Goal: Use online tool/utility

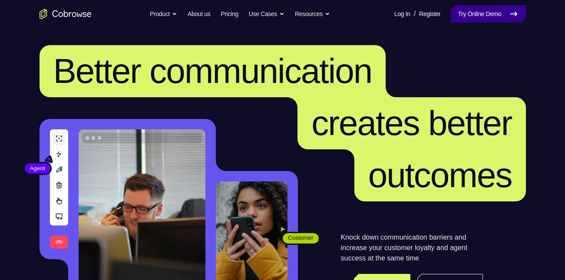
click at [494, 15] on link "Try Online Demo" at bounding box center [488, 13] width 75 height 17
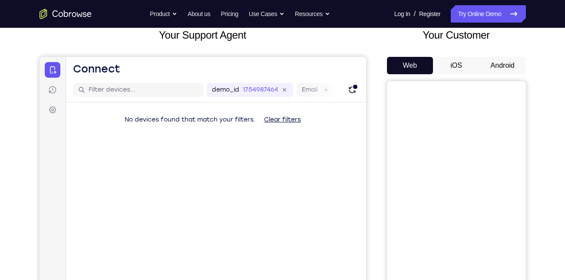
scroll to position [54, 0]
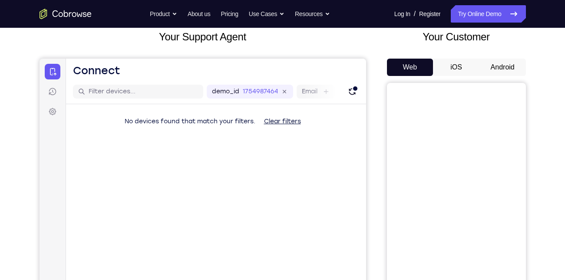
click at [451, 68] on button "iOS" at bounding box center [456, 67] width 46 height 17
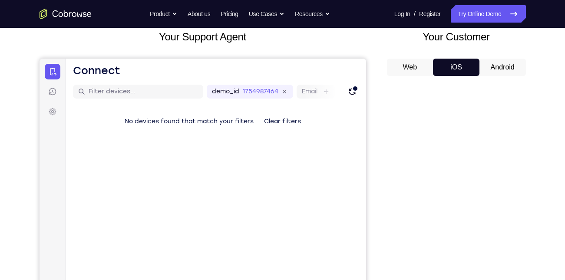
click at [496, 64] on button "Android" at bounding box center [502, 67] width 46 height 17
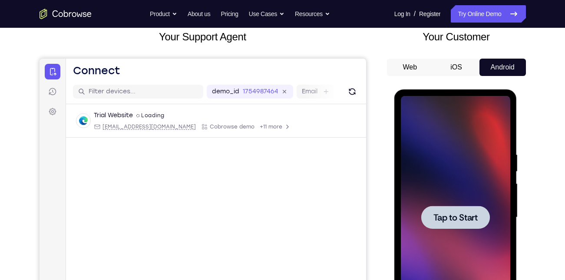
scroll to position [0, 0]
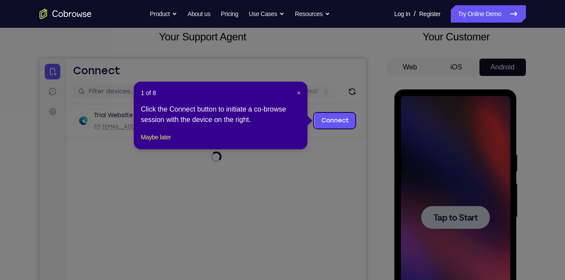
click at [441, 213] on icon at bounding box center [285, 140] width 571 height 280
click at [300, 92] on span "×" at bounding box center [298, 92] width 3 height 7
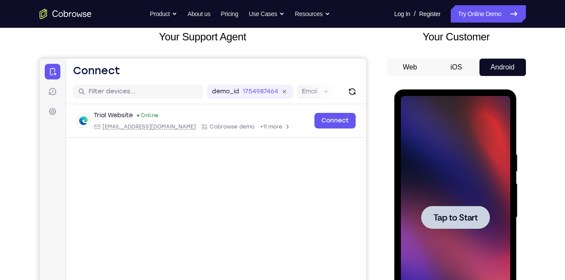
click at [456, 221] on span "Tap to Start" at bounding box center [455, 217] width 44 height 9
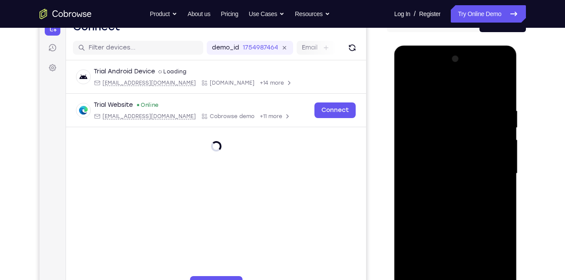
scroll to position [148, 0]
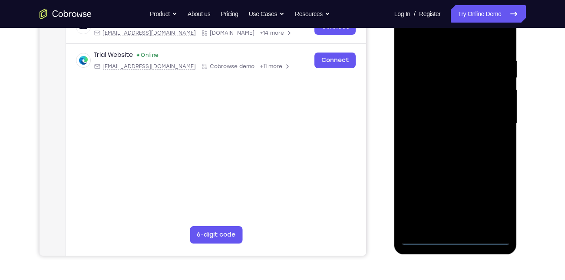
click at [456, 238] on div at bounding box center [455, 123] width 109 height 243
click at [447, 221] on div at bounding box center [455, 123] width 109 height 243
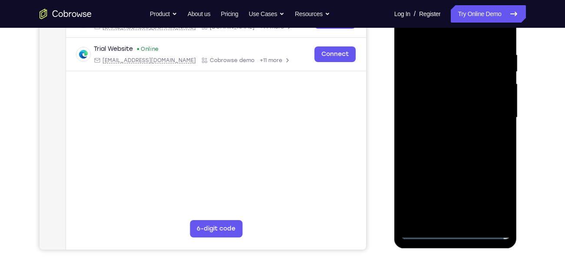
scroll to position [155, 0]
click at [501, 216] on div at bounding box center [455, 116] width 109 height 243
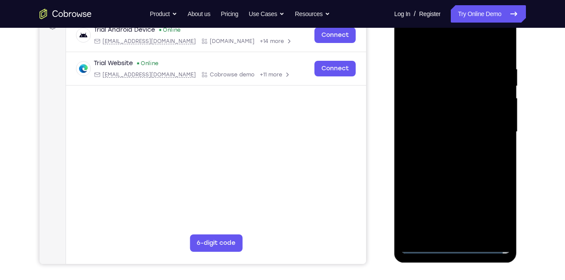
scroll to position [141, 0]
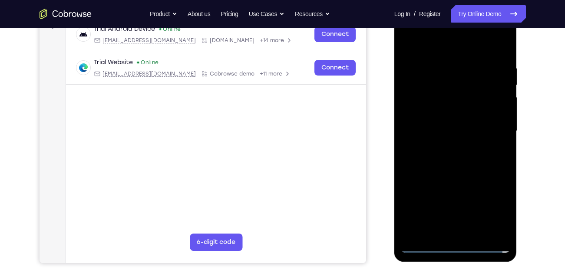
click at [453, 230] on div at bounding box center [455, 131] width 109 height 243
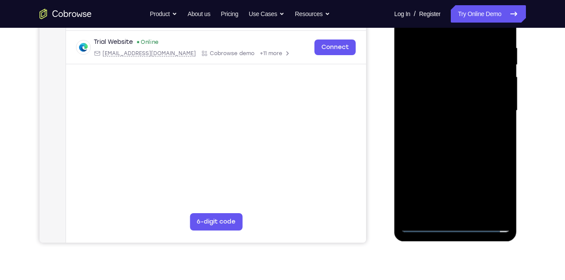
scroll to position [164, 0]
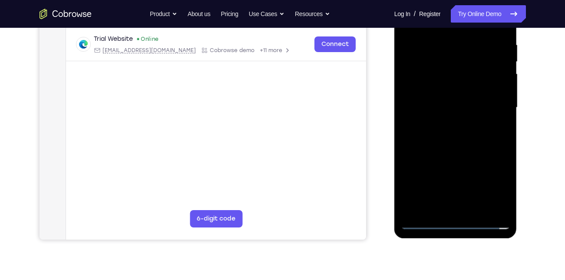
click at [451, 221] on div at bounding box center [455, 107] width 109 height 243
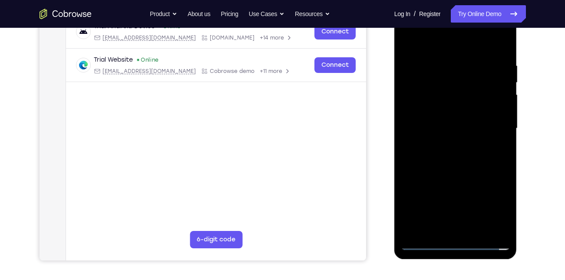
scroll to position [144, 0]
click at [491, 242] on div at bounding box center [455, 128] width 109 height 243
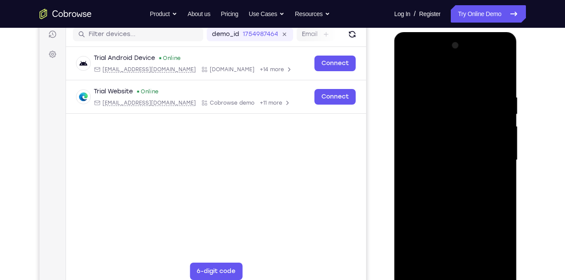
scroll to position [111, 0]
click at [451, 175] on div at bounding box center [455, 160] width 109 height 243
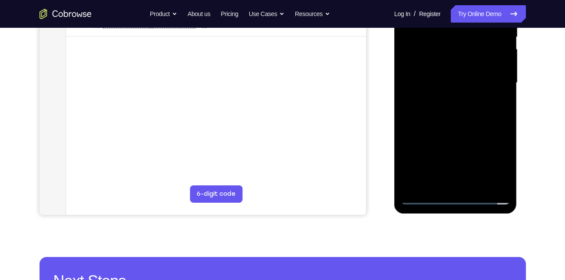
scroll to position [189, 0]
click at [424, 193] on div at bounding box center [455, 82] width 109 height 243
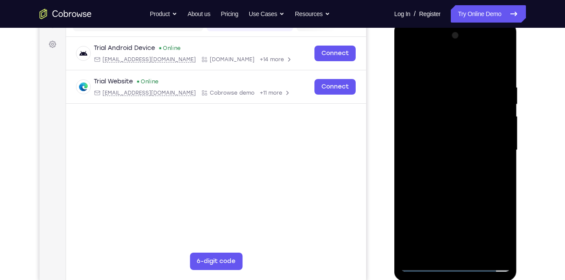
scroll to position [120, 0]
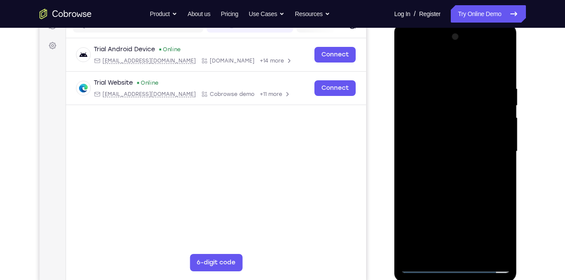
click at [446, 145] on div at bounding box center [455, 151] width 109 height 243
click at [454, 269] on div at bounding box center [455, 151] width 109 height 243
click at [448, 248] on div at bounding box center [455, 151] width 109 height 243
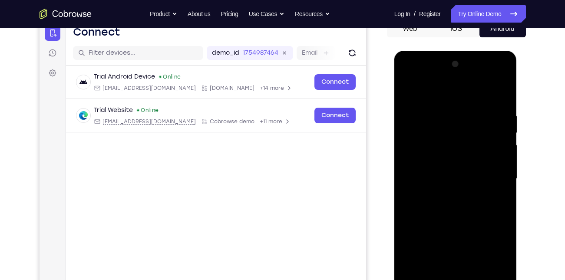
scroll to position [92, 0]
click at [435, 78] on div at bounding box center [455, 179] width 109 height 243
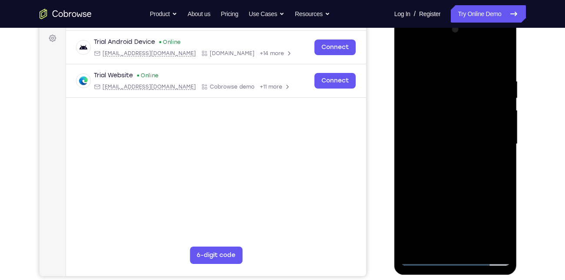
scroll to position [128, 0]
click at [421, 241] on div at bounding box center [455, 143] width 109 height 243
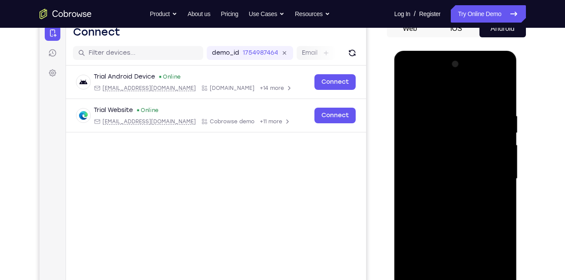
scroll to position [92, 0]
click at [430, 113] on div at bounding box center [455, 179] width 109 height 243
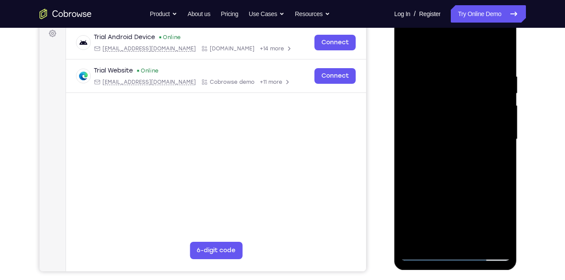
scroll to position [133, 0]
click at [469, 237] on div at bounding box center [455, 138] width 109 height 243
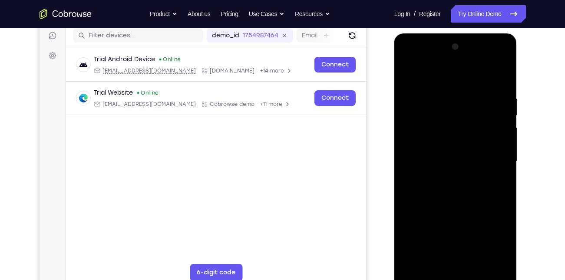
scroll to position [110, 0]
click at [433, 97] on div at bounding box center [455, 161] width 109 height 243
click at [501, 260] on div at bounding box center [455, 161] width 109 height 243
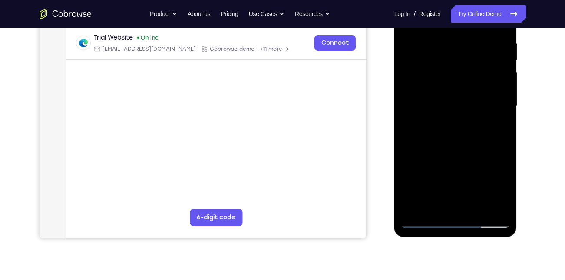
scroll to position [166, 0]
click at [429, 143] on div at bounding box center [455, 105] width 109 height 243
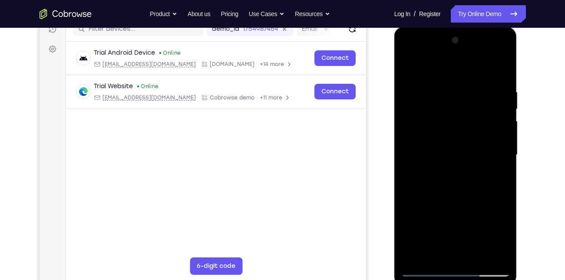
scroll to position [116, 0]
click at [425, 272] on div at bounding box center [455, 155] width 109 height 243
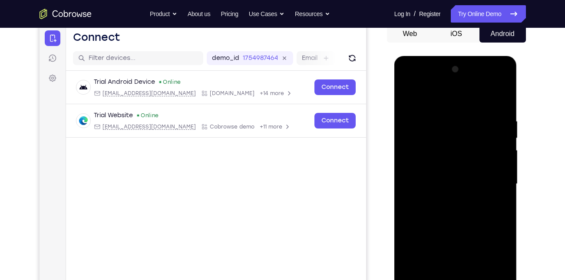
click at [419, 135] on div at bounding box center [455, 184] width 109 height 243
click at [454, 184] on div at bounding box center [455, 184] width 109 height 243
click at [446, 200] on div at bounding box center [455, 184] width 109 height 243
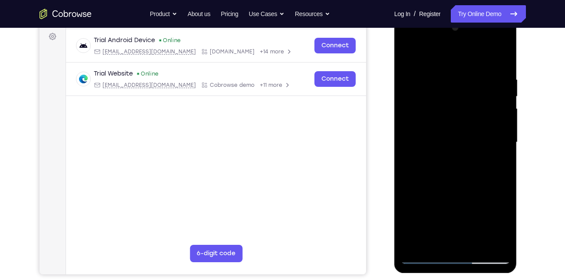
scroll to position [130, 0]
click at [445, 127] on div at bounding box center [455, 141] width 109 height 243
click at [428, 149] on div at bounding box center [455, 141] width 109 height 243
click at [422, 121] on div at bounding box center [455, 141] width 109 height 243
click at [441, 140] on div at bounding box center [455, 141] width 109 height 243
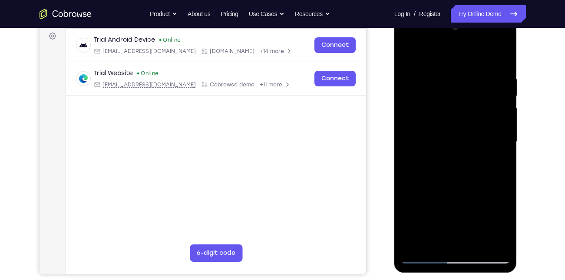
click at [458, 169] on div at bounding box center [455, 141] width 109 height 243
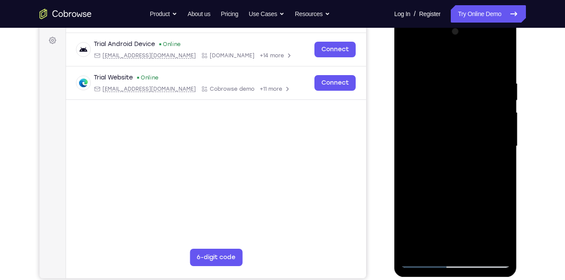
scroll to position [128, 0]
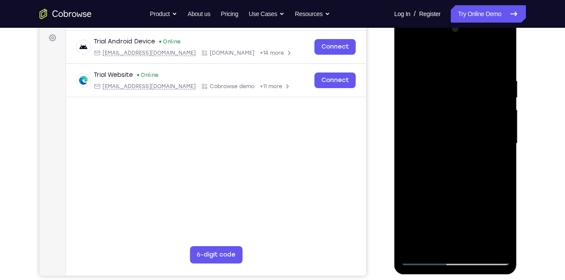
click at [458, 173] on div at bounding box center [455, 143] width 109 height 243
click at [456, 171] on div at bounding box center [455, 143] width 109 height 243
click at [501, 156] on div at bounding box center [455, 143] width 109 height 243
click at [455, 143] on div at bounding box center [455, 143] width 109 height 243
click at [452, 173] on div at bounding box center [455, 143] width 109 height 243
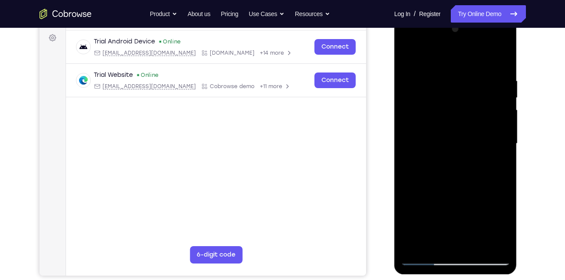
click at [456, 171] on div at bounding box center [455, 143] width 109 height 243
click at [450, 133] on div at bounding box center [455, 143] width 109 height 243
click at [458, 139] on div at bounding box center [455, 143] width 109 height 243
click at [462, 168] on div at bounding box center [455, 143] width 109 height 243
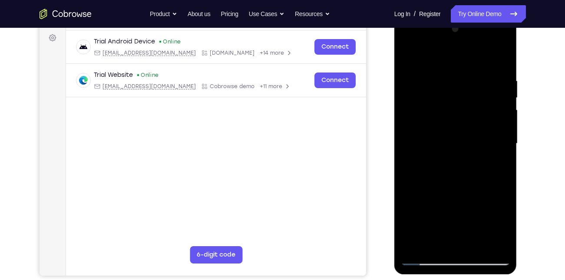
click at [477, 137] on div at bounding box center [455, 143] width 109 height 243
click at [499, 105] on div at bounding box center [455, 143] width 109 height 243
click at [463, 95] on div at bounding box center [455, 143] width 109 height 243
click at [446, 146] on div at bounding box center [455, 143] width 109 height 243
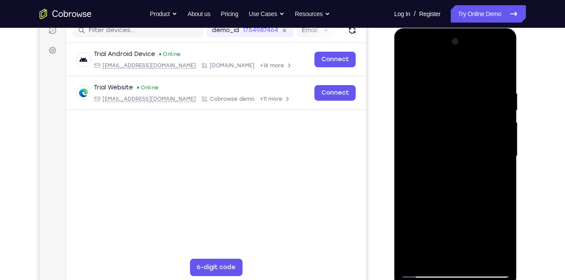
scroll to position [115, 0]
click at [469, 180] on div at bounding box center [455, 156] width 109 height 243
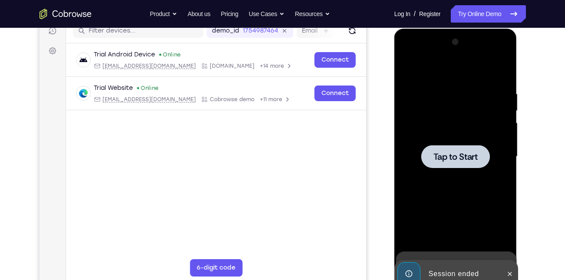
click at [447, 164] on div at bounding box center [455, 156] width 69 height 23
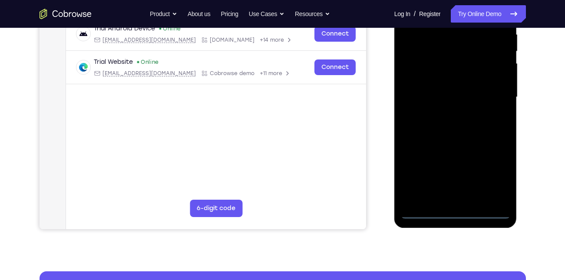
scroll to position [175, 0]
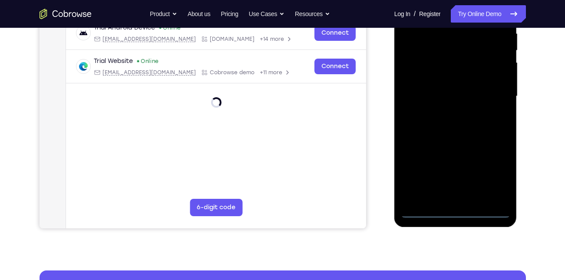
click at [451, 208] on div at bounding box center [455, 96] width 109 height 243
click at [492, 175] on div at bounding box center [455, 96] width 109 height 243
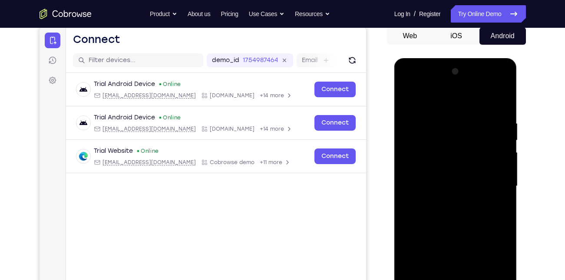
scroll to position [86, 0]
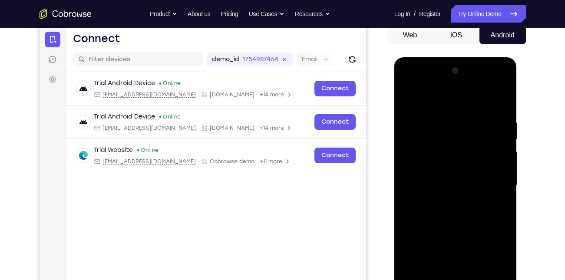
click at [426, 92] on div at bounding box center [455, 185] width 109 height 243
click at [496, 184] on div at bounding box center [455, 185] width 109 height 243
click at [443, 202] on div at bounding box center [455, 185] width 109 height 243
click at [452, 165] on div at bounding box center [455, 185] width 109 height 243
click at [436, 178] on div at bounding box center [455, 185] width 109 height 243
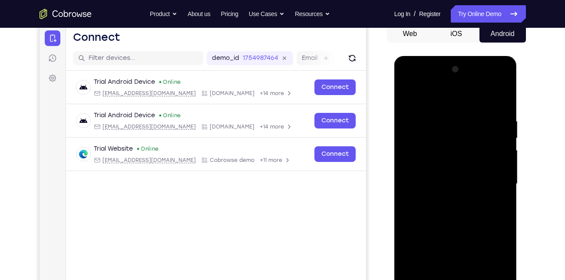
scroll to position [87, 0]
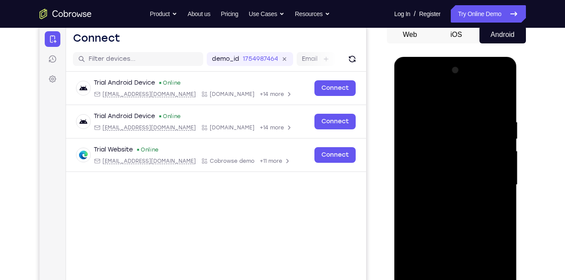
drag, startPoint x: 413, startPoint y: 170, endPoint x: 412, endPoint y: 139, distance: 31.3
click at [412, 139] on div at bounding box center [455, 184] width 109 height 243
click at [435, 169] on div at bounding box center [455, 184] width 109 height 243
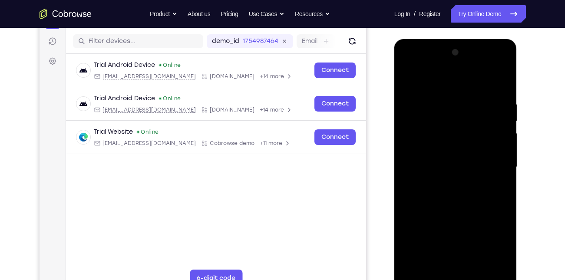
scroll to position [107, 0]
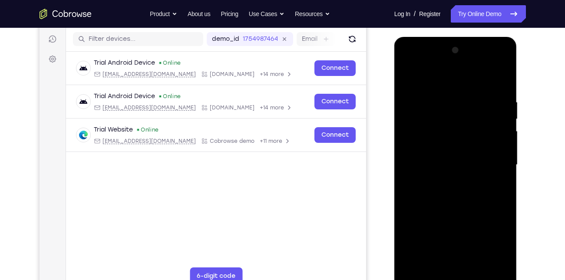
click at [419, 149] on div at bounding box center [455, 164] width 109 height 243
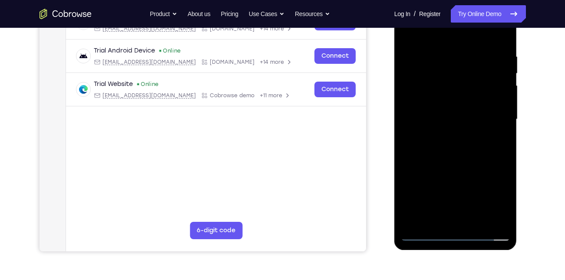
scroll to position [151, 0]
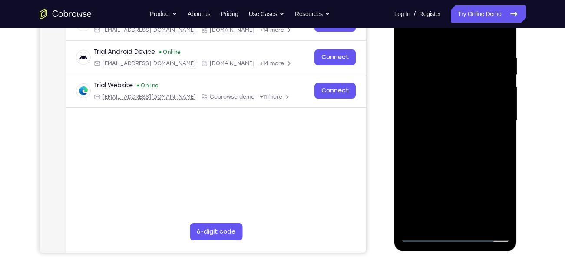
click at [430, 180] on div at bounding box center [455, 120] width 109 height 243
click at [424, 214] on div at bounding box center [455, 120] width 109 height 243
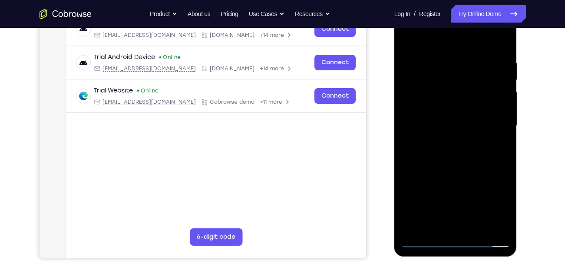
click at [441, 183] on div at bounding box center [455, 125] width 109 height 243
click at [462, 183] on div at bounding box center [455, 125] width 109 height 243
click at [483, 181] on div at bounding box center [455, 125] width 109 height 243
click at [477, 220] on div at bounding box center [455, 125] width 109 height 243
click at [452, 148] on div at bounding box center [455, 125] width 109 height 243
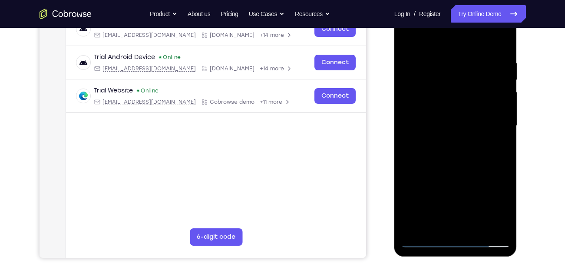
click at [433, 173] on div at bounding box center [455, 125] width 109 height 243
click at [479, 199] on div at bounding box center [455, 125] width 109 height 243
click at [481, 217] on div at bounding box center [455, 125] width 109 height 243
click at [461, 200] on div at bounding box center [455, 125] width 109 height 243
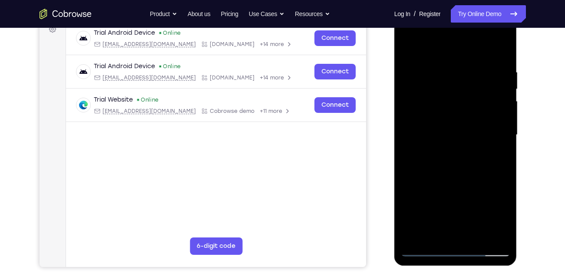
scroll to position [136, 0]
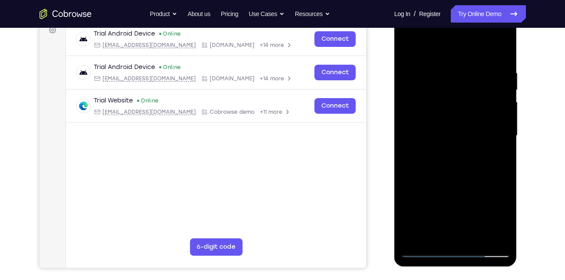
click at [451, 221] on div at bounding box center [455, 135] width 109 height 243
click at [451, 215] on div at bounding box center [455, 135] width 109 height 243
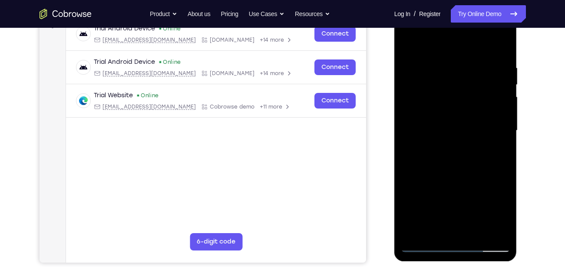
scroll to position [139, 0]
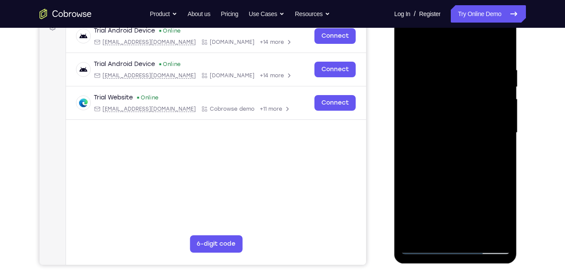
drag, startPoint x: 440, startPoint y: 223, endPoint x: 433, endPoint y: 157, distance: 66.0
click at [433, 157] on div at bounding box center [455, 132] width 109 height 243
click at [447, 221] on div at bounding box center [455, 132] width 109 height 243
click at [420, 247] on div at bounding box center [455, 132] width 109 height 243
click at [445, 146] on div at bounding box center [455, 132] width 109 height 243
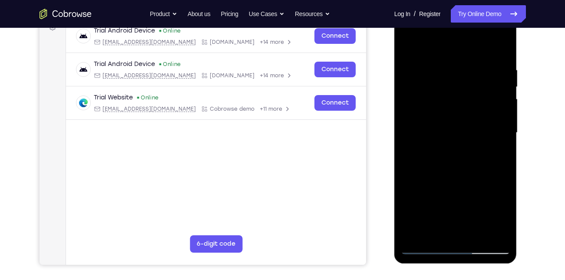
click at [476, 136] on div at bounding box center [455, 132] width 109 height 243
click at [443, 111] on div at bounding box center [455, 132] width 109 height 243
drag, startPoint x: 504, startPoint y: 116, endPoint x: 493, endPoint y: 78, distance: 39.6
click at [493, 78] on div at bounding box center [455, 132] width 109 height 243
click at [461, 113] on div at bounding box center [455, 132] width 109 height 243
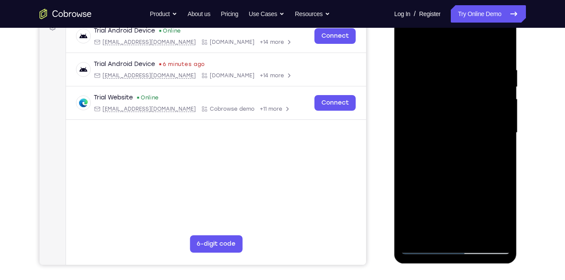
click at [463, 160] on div at bounding box center [455, 132] width 109 height 243
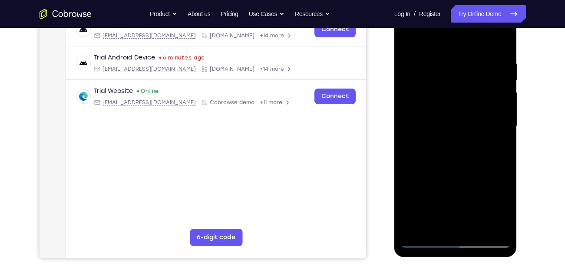
scroll to position [148, 0]
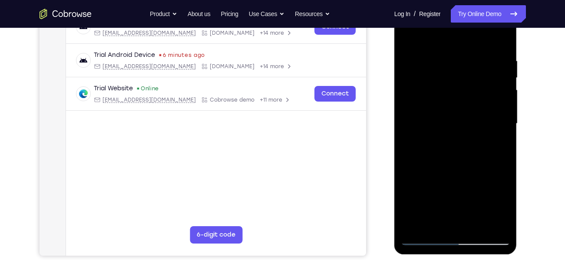
click at [453, 234] on div at bounding box center [455, 123] width 109 height 243
click at [454, 239] on div at bounding box center [455, 123] width 109 height 243
click at [484, 237] on div at bounding box center [455, 123] width 109 height 243
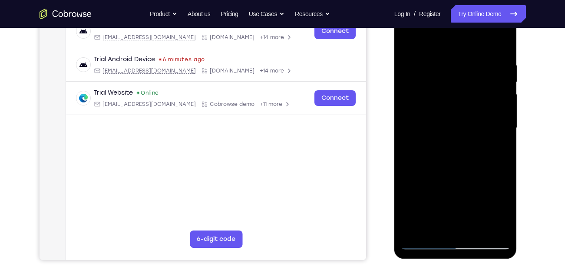
drag, startPoint x: 443, startPoint y: 182, endPoint x: 535, endPoint y: 186, distance: 92.1
click at [518, 186] on html "Online web based iOS Simulators and Android Emulators. Run iPhone, iPad, Mobile…" at bounding box center [456, 130] width 124 height 260
click at [456, 220] on div at bounding box center [455, 128] width 109 height 243
click at [454, 228] on div at bounding box center [455, 128] width 109 height 243
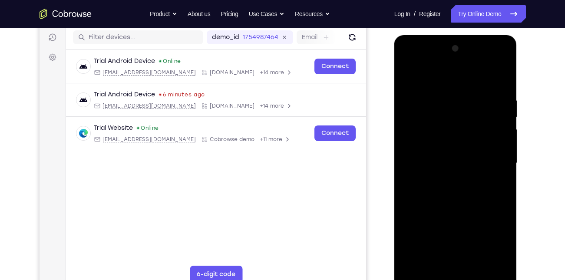
scroll to position [108, 0]
click at [425, 117] on div at bounding box center [455, 163] width 109 height 243
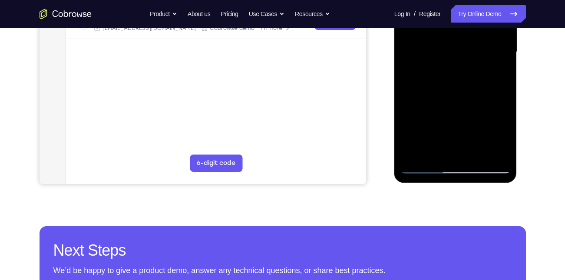
scroll to position [222, 0]
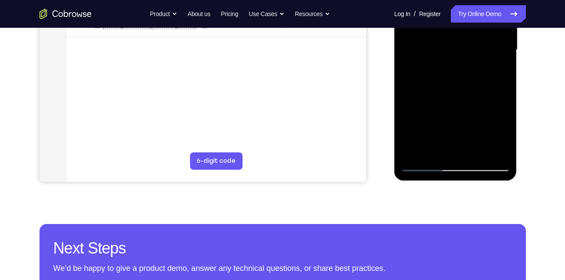
click at [481, 165] on div at bounding box center [455, 49] width 109 height 243
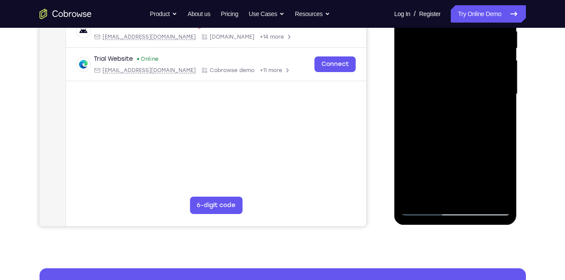
scroll to position [177, 0]
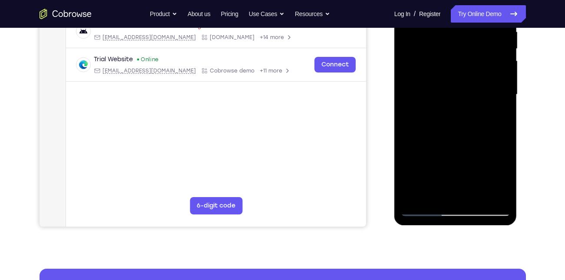
click at [442, 126] on div at bounding box center [455, 94] width 109 height 243
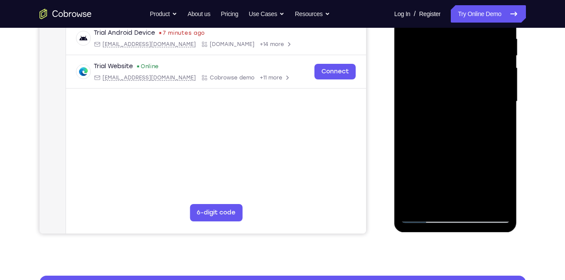
scroll to position [169, 0]
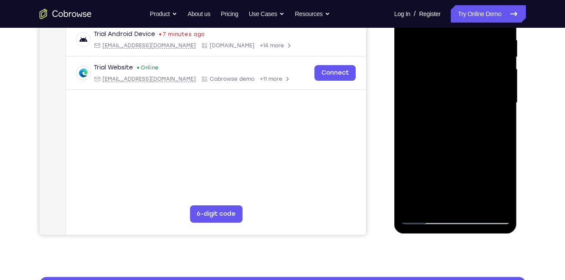
click at [445, 80] on div at bounding box center [455, 102] width 109 height 243
click at [463, 132] on div at bounding box center [455, 102] width 109 height 243
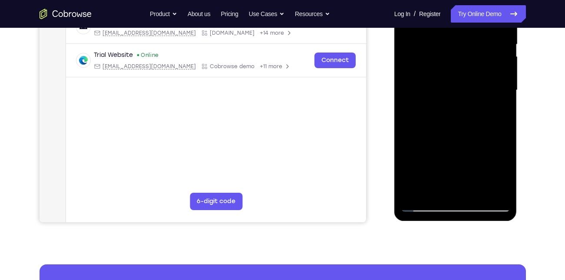
scroll to position [182, 0]
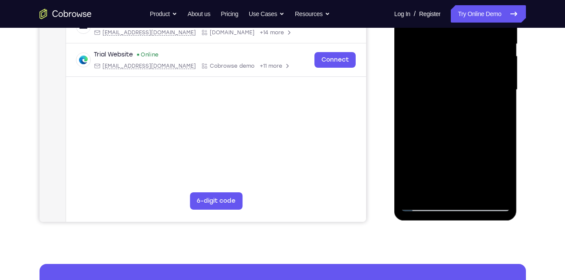
click at [455, 77] on div at bounding box center [455, 89] width 109 height 243
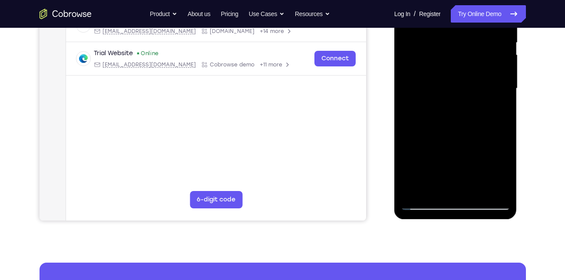
scroll to position [184, 0]
drag, startPoint x: 450, startPoint y: 153, endPoint x: 435, endPoint y: 12, distance: 142.3
click at [435, 12] on div at bounding box center [455, 88] width 109 height 243
drag, startPoint x: 441, startPoint y: 133, endPoint x: 447, endPoint y: 259, distance: 126.4
click at [447, 221] on html "Online web based iOS Simulators and Android Emulators. Run iPhone, iPad, Mobile…" at bounding box center [456, 90] width 124 height 260
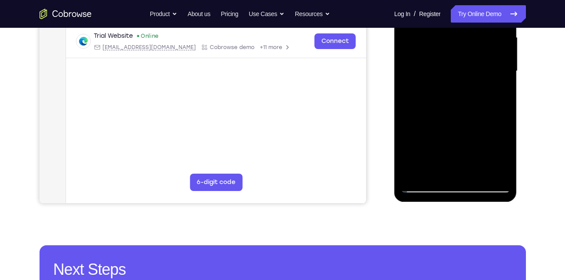
scroll to position [201, 0]
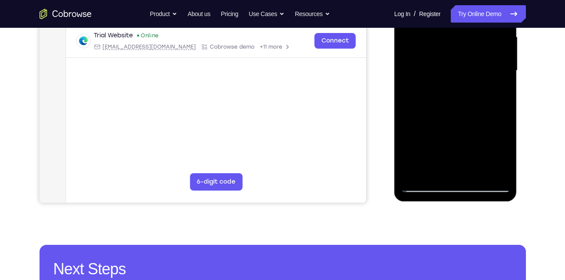
click at [454, 185] on div at bounding box center [455, 70] width 109 height 243
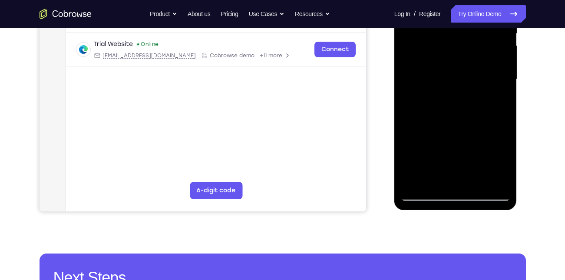
scroll to position [191, 0]
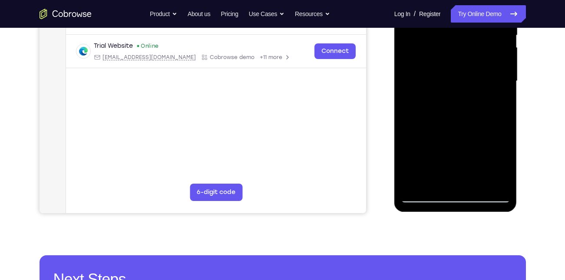
click at [448, 180] on div at bounding box center [455, 81] width 109 height 243
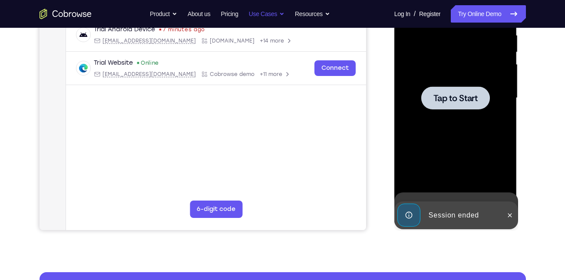
scroll to position [172, 0]
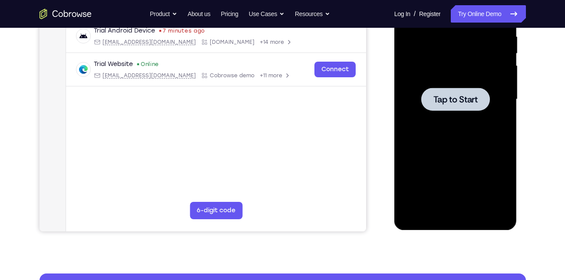
click at [455, 89] on div at bounding box center [455, 99] width 69 height 23
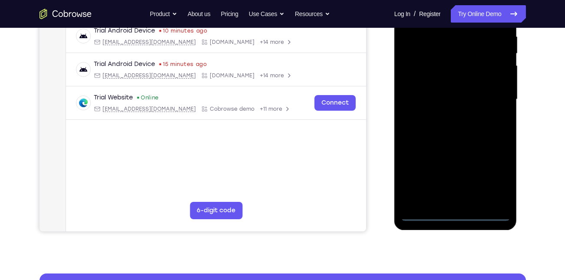
click at [452, 212] on div at bounding box center [455, 99] width 109 height 243
click at [451, 199] on div at bounding box center [455, 99] width 109 height 243
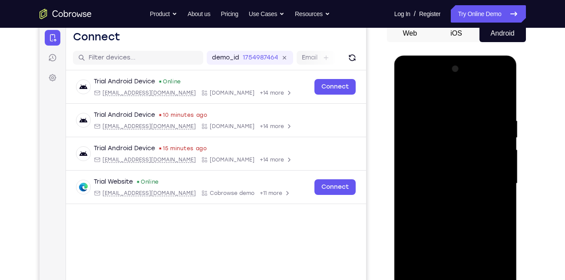
scroll to position [87, 0]
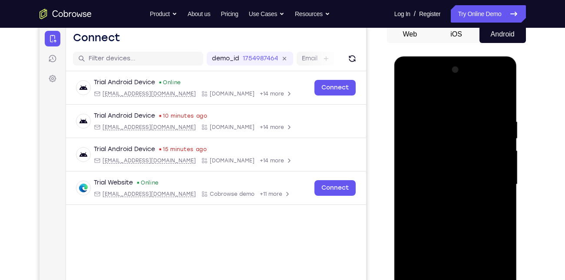
click at [442, 84] on div at bounding box center [455, 184] width 109 height 243
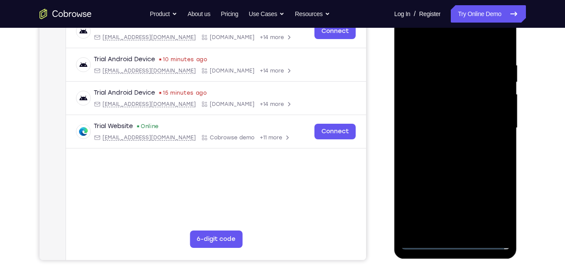
click at [501, 227] on div at bounding box center [455, 128] width 109 height 243
click at [408, 86] on div at bounding box center [455, 128] width 109 height 243
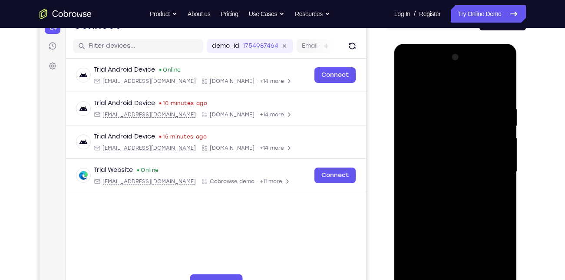
scroll to position [122, 0]
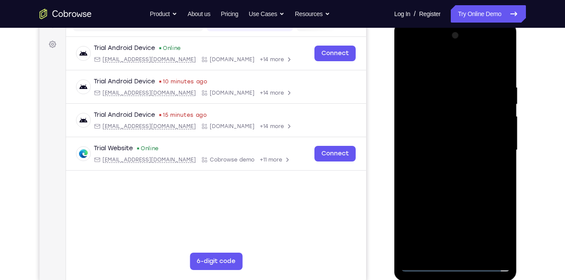
click at [445, 166] on div at bounding box center [455, 150] width 109 height 243
click at [436, 139] on div at bounding box center [455, 150] width 109 height 243
click at [431, 131] on div at bounding box center [455, 150] width 109 height 243
click at [437, 153] on div at bounding box center [455, 150] width 109 height 243
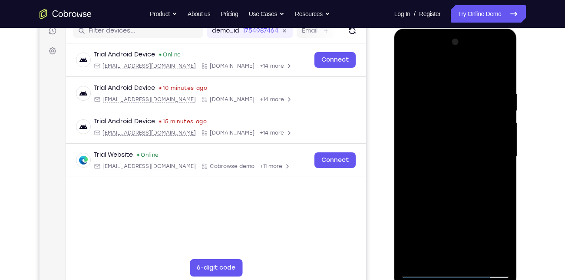
scroll to position [115, 0]
click at [434, 156] on div at bounding box center [455, 156] width 109 height 243
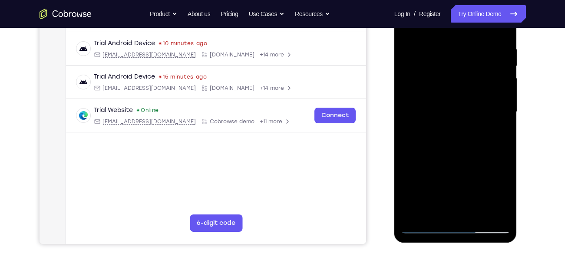
scroll to position [161, 0]
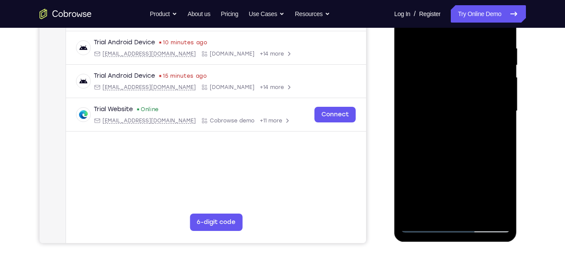
drag, startPoint x: 457, startPoint y: 127, endPoint x: 457, endPoint y: 74, distance: 52.5
click at [457, 74] on div at bounding box center [455, 111] width 109 height 243
click at [460, 127] on div at bounding box center [455, 111] width 109 height 243
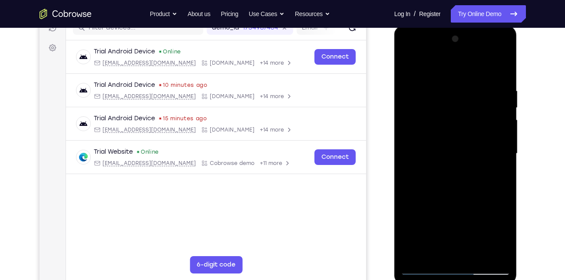
scroll to position [117, 0]
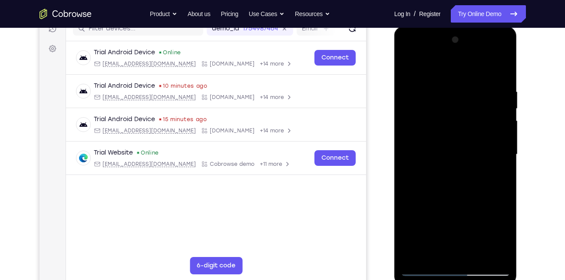
click at [464, 194] on div at bounding box center [455, 154] width 109 height 243
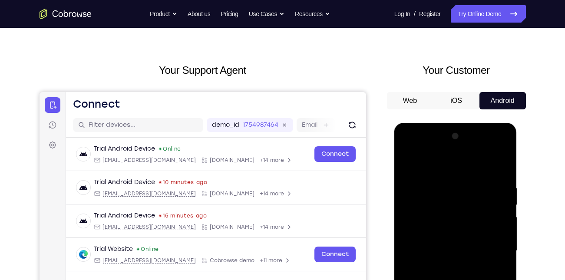
scroll to position [0, 0]
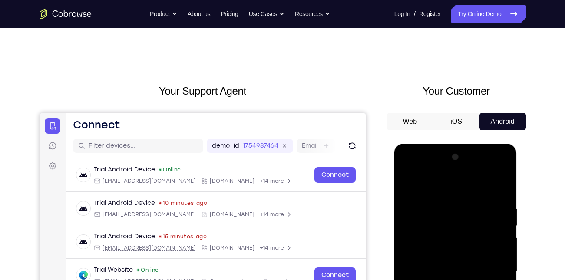
click at [504, 184] on div at bounding box center [455, 271] width 109 height 243
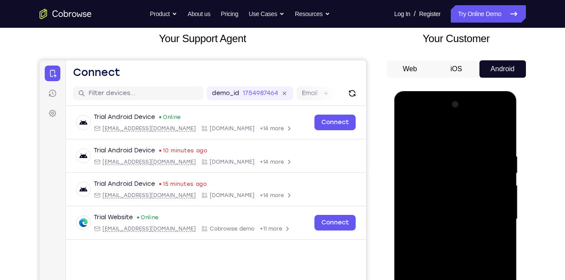
scroll to position [53, 0]
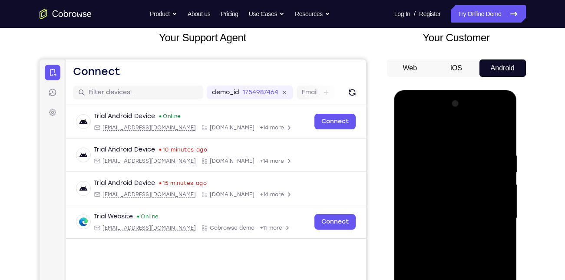
click at [428, 151] on div at bounding box center [455, 218] width 109 height 243
click at [408, 129] on div at bounding box center [455, 218] width 109 height 243
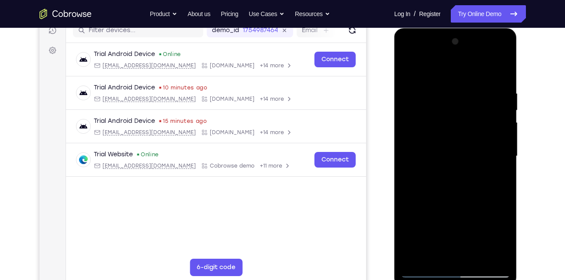
scroll to position [116, 0]
click at [476, 257] on div at bounding box center [455, 155] width 109 height 243
click at [458, 197] on div at bounding box center [455, 155] width 109 height 243
click at [464, 163] on div at bounding box center [455, 155] width 109 height 243
click at [448, 155] on div at bounding box center [455, 155] width 109 height 243
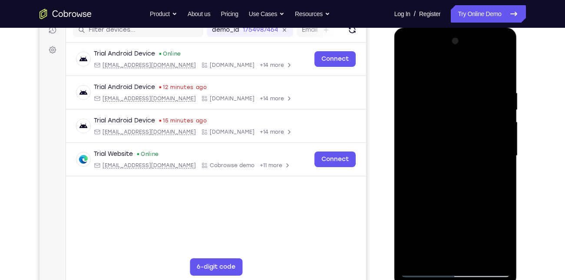
drag, startPoint x: 490, startPoint y: 199, endPoint x: 484, endPoint y: 163, distance: 36.4
click at [484, 163] on div at bounding box center [455, 155] width 109 height 243
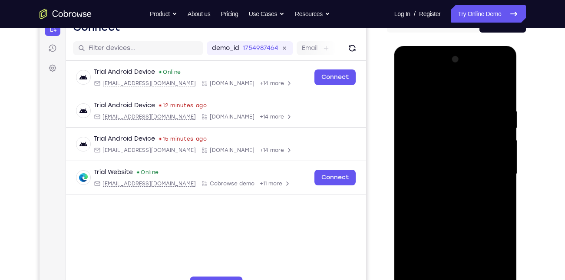
scroll to position [82, 0]
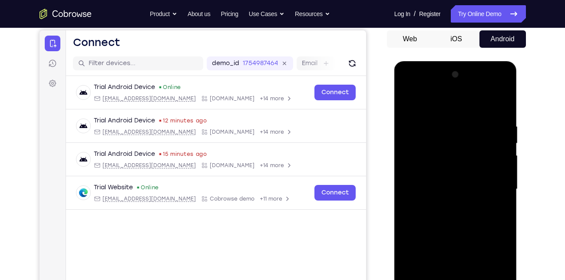
click at [409, 98] on div at bounding box center [455, 189] width 109 height 243
click at [499, 167] on div at bounding box center [455, 189] width 109 height 243
click at [408, 101] on div at bounding box center [455, 189] width 109 height 243
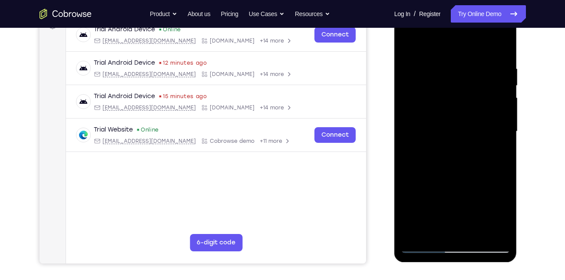
scroll to position [141, 0]
click at [412, 201] on div at bounding box center [455, 131] width 109 height 243
click at [438, 40] on div at bounding box center [455, 131] width 109 height 243
drag, startPoint x: 438, startPoint y: 102, endPoint x: 456, endPoint y: 191, distance: 90.8
click at [456, 191] on div at bounding box center [455, 131] width 109 height 243
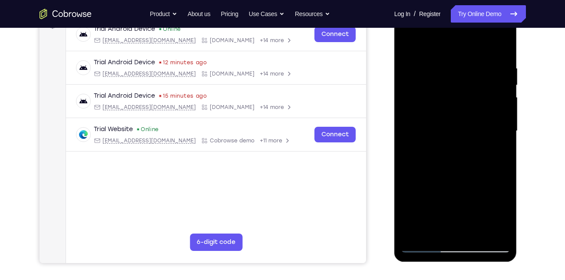
click at [503, 222] on div at bounding box center [455, 131] width 109 height 243
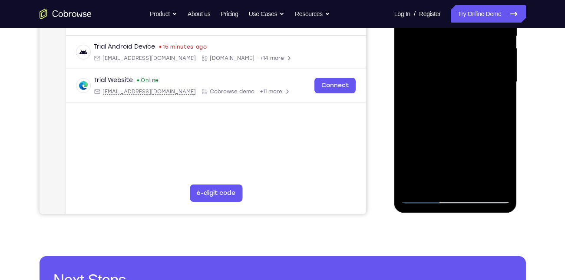
scroll to position [191, 0]
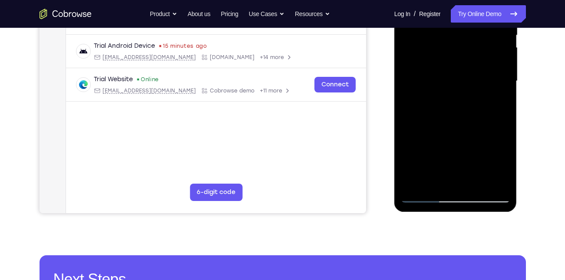
click at [415, 182] on div at bounding box center [455, 81] width 109 height 243
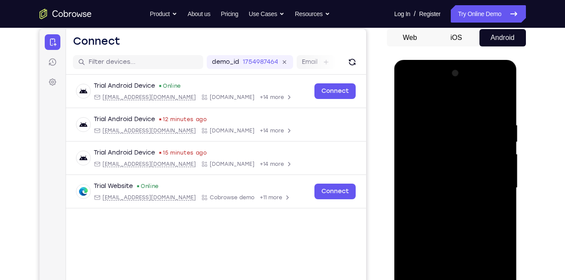
scroll to position [67, 0]
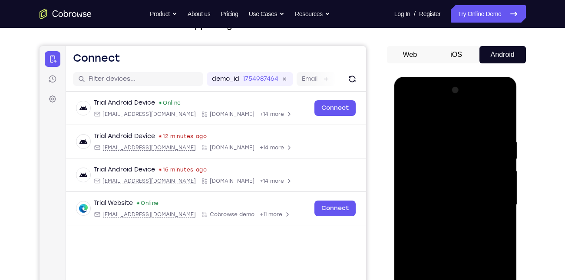
click at [468, 129] on div at bounding box center [455, 204] width 109 height 243
click at [495, 174] on div at bounding box center [455, 204] width 109 height 243
click at [500, 178] on div at bounding box center [455, 204] width 109 height 243
click at [501, 120] on div at bounding box center [455, 204] width 109 height 243
drag, startPoint x: 493, startPoint y: 137, endPoint x: 443, endPoint y: 135, distance: 50.4
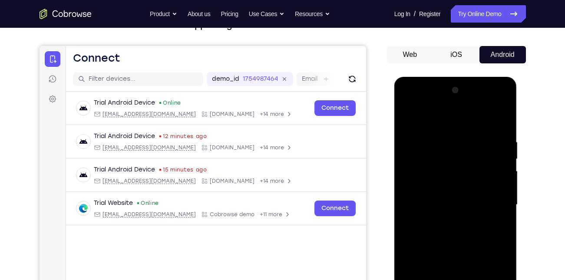
click at [443, 135] on div at bounding box center [455, 204] width 109 height 243
drag, startPoint x: 469, startPoint y: 138, endPoint x: 415, endPoint y: 133, distance: 54.5
click at [415, 133] on div at bounding box center [455, 204] width 109 height 243
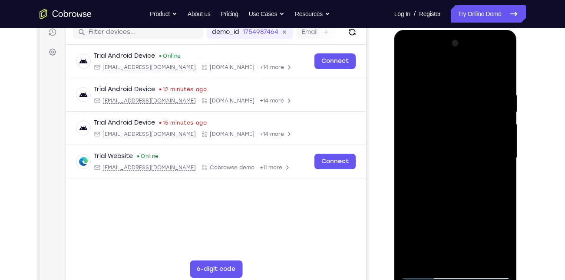
click at [459, 191] on div at bounding box center [455, 157] width 109 height 243
drag, startPoint x: 459, startPoint y: 144, endPoint x: 459, endPoint y: 191, distance: 46.9
click at [459, 191] on div at bounding box center [455, 157] width 109 height 243
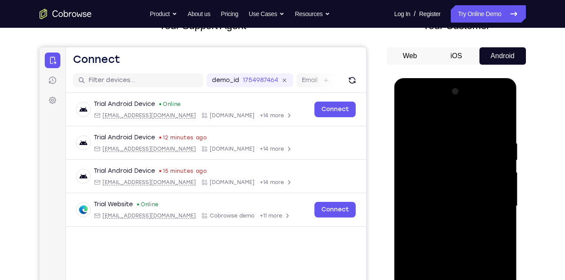
scroll to position [60, 0]
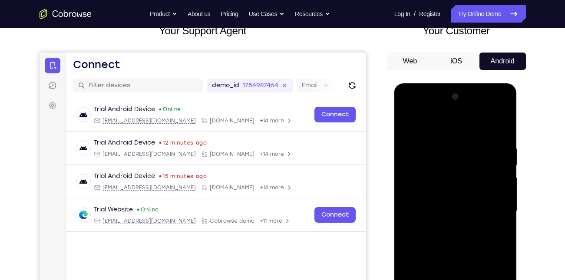
click at [454, 142] on div at bounding box center [455, 211] width 109 height 243
click at [501, 125] on div at bounding box center [455, 211] width 109 height 243
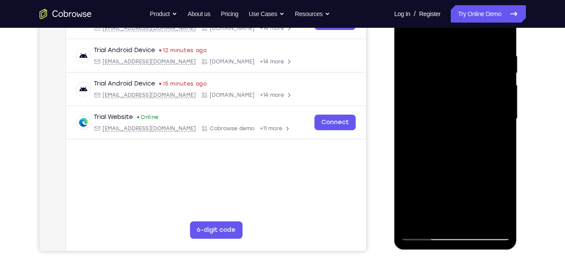
scroll to position [153, 0]
click at [486, 177] on div at bounding box center [455, 118] width 109 height 243
click at [502, 158] on div at bounding box center [455, 118] width 109 height 243
drag, startPoint x: 482, startPoint y: 174, endPoint x: 484, endPoint y: 216, distance: 42.6
click at [484, 216] on div at bounding box center [455, 118] width 109 height 243
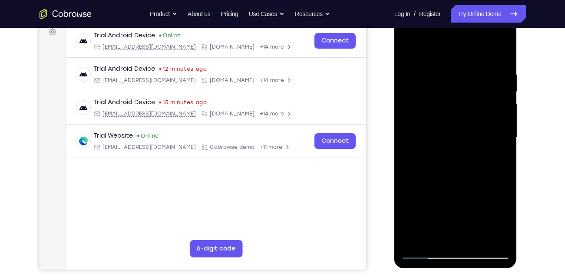
scroll to position [138, 0]
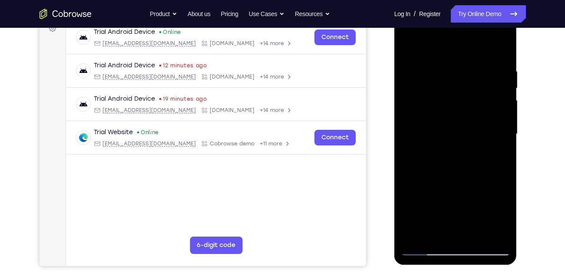
click at [435, 235] on div at bounding box center [455, 134] width 109 height 243
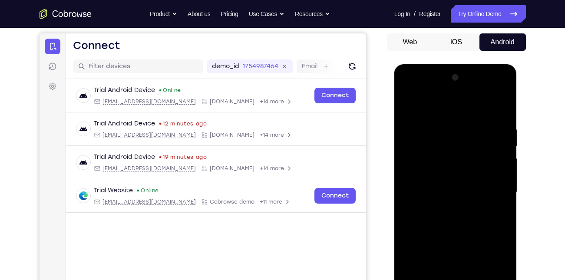
scroll to position [78, 0]
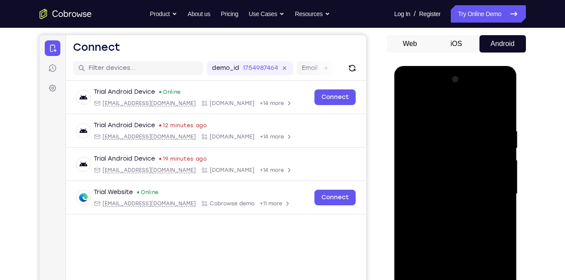
click at [432, 106] on div at bounding box center [455, 193] width 109 height 243
click at [433, 136] on div at bounding box center [455, 193] width 109 height 243
click at [476, 137] on div at bounding box center [455, 193] width 109 height 243
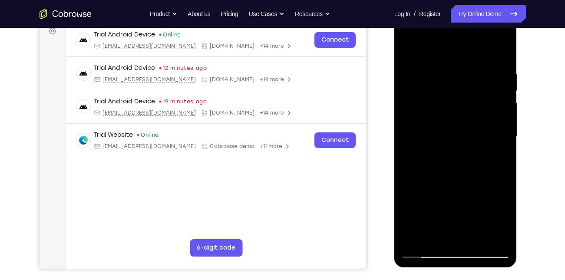
scroll to position [135, 0]
click at [432, 233] on div at bounding box center [455, 136] width 109 height 243
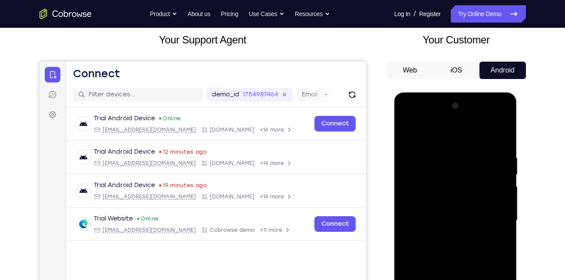
scroll to position [43, 0]
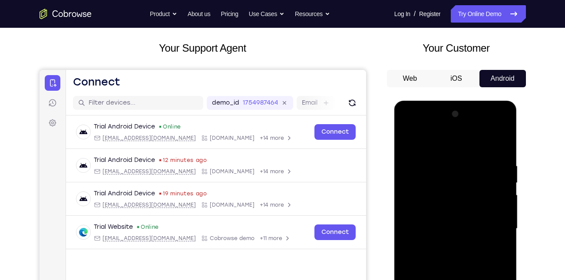
click at [407, 143] on div at bounding box center [455, 228] width 109 height 243
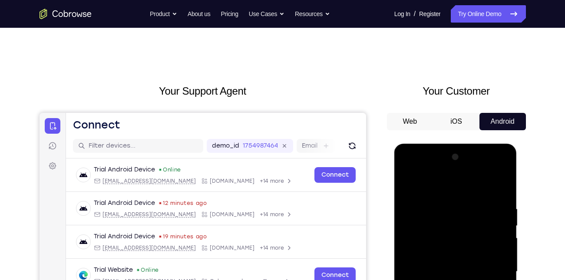
scroll to position [0, 0]
click at [407, 183] on div at bounding box center [455, 271] width 109 height 243
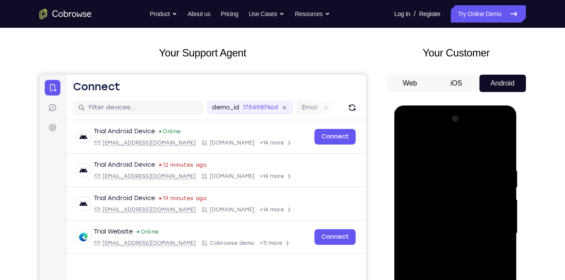
scroll to position [38, 0]
drag, startPoint x: 486, startPoint y: 165, endPoint x: 419, endPoint y: 160, distance: 66.6
click at [419, 160] on div at bounding box center [455, 233] width 109 height 243
click at [412, 161] on div at bounding box center [455, 233] width 109 height 243
click at [502, 192] on div at bounding box center [455, 233] width 109 height 243
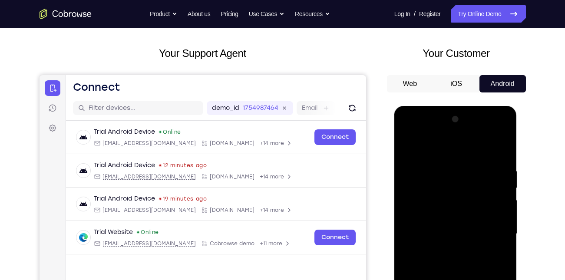
click at [499, 151] on div at bounding box center [455, 233] width 109 height 243
click at [438, 167] on div at bounding box center [455, 233] width 109 height 243
click at [498, 150] on div at bounding box center [455, 233] width 109 height 243
drag, startPoint x: 486, startPoint y: 162, endPoint x: 429, endPoint y: 163, distance: 57.3
click at [429, 163] on div at bounding box center [455, 233] width 109 height 243
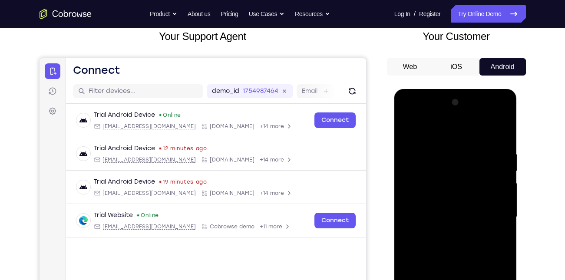
scroll to position [56, 0]
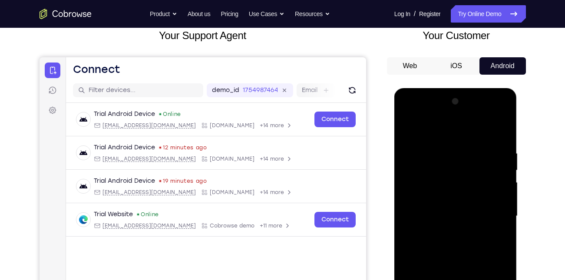
click at [460, 148] on div at bounding box center [455, 216] width 109 height 243
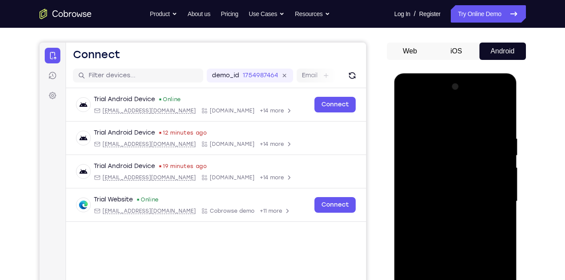
scroll to position [71, 0]
click at [497, 116] on div at bounding box center [455, 200] width 109 height 243
drag, startPoint x: 497, startPoint y: 130, endPoint x: 437, endPoint y: 132, distance: 60.4
click at [437, 132] on div at bounding box center [455, 200] width 109 height 243
drag, startPoint x: 478, startPoint y: 132, endPoint x: 392, endPoint y: 131, distance: 86.0
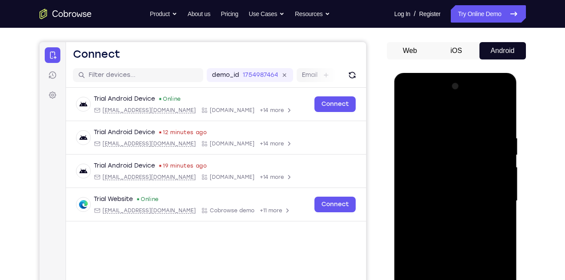
click at [394, 131] on html "Online web based iOS Simulators and Android Emulators. Run iPhone, iPad, Mobile…" at bounding box center [456, 203] width 124 height 260
click at [438, 125] on div at bounding box center [455, 200] width 109 height 243
click at [500, 117] on div at bounding box center [455, 200] width 109 height 243
drag, startPoint x: 493, startPoint y: 138, endPoint x: 412, endPoint y: 132, distance: 81.4
click at [412, 132] on div at bounding box center [455, 200] width 109 height 243
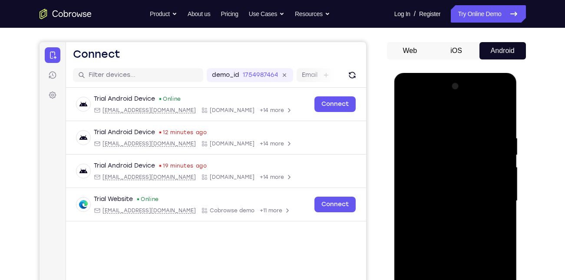
click at [443, 126] on div at bounding box center [455, 200] width 109 height 243
click at [498, 114] on div at bounding box center [455, 200] width 109 height 243
click at [500, 129] on div at bounding box center [455, 200] width 109 height 243
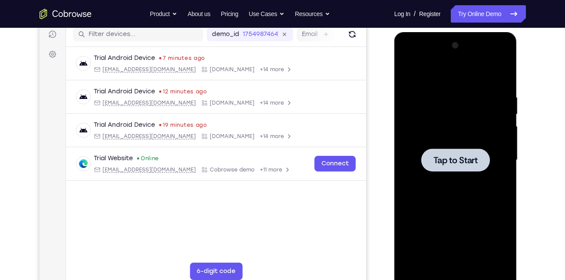
scroll to position [113, 0]
